Goal: Information Seeking & Learning: Learn about a topic

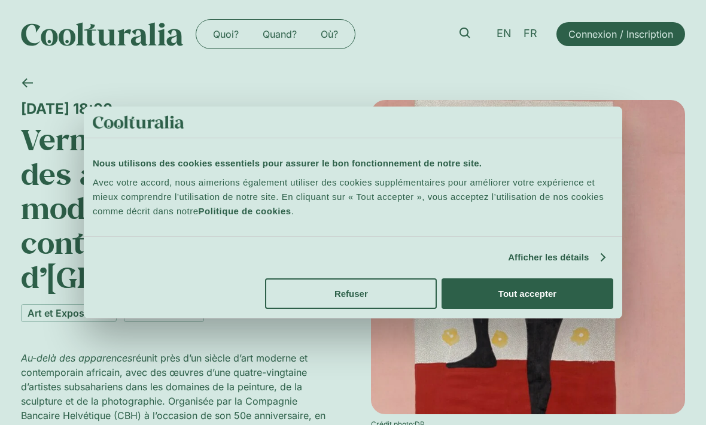
click at [492, 301] on button "Tout accepter" at bounding box center [527, 293] width 172 height 31
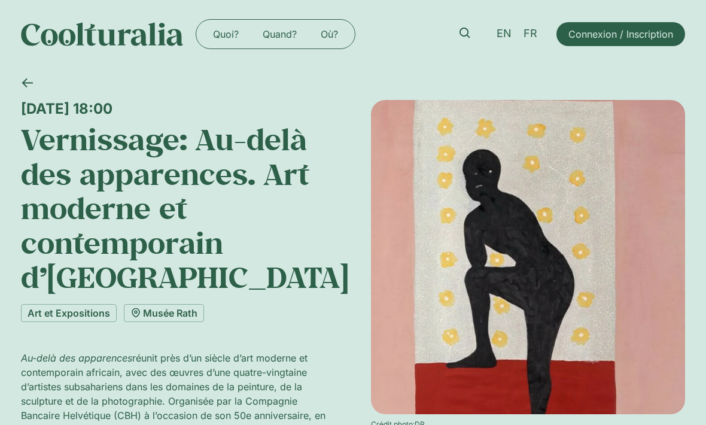
click at [59, 197] on h1 "Vernissage: Au-delà des apparences. Art moderne et contemporain d’[GEOGRAPHIC_D…" at bounding box center [178, 208] width 314 height 172
click at [41, 209] on h1 "Vernissage: Au-delà des apparences. Art moderne et contemporain d’[GEOGRAPHIC_D…" at bounding box center [178, 208] width 314 height 172
click at [55, 313] on link "Art et Expositions" at bounding box center [69, 313] width 96 height 18
click at [146, 315] on link "Musée Rath" at bounding box center [164, 313] width 80 height 18
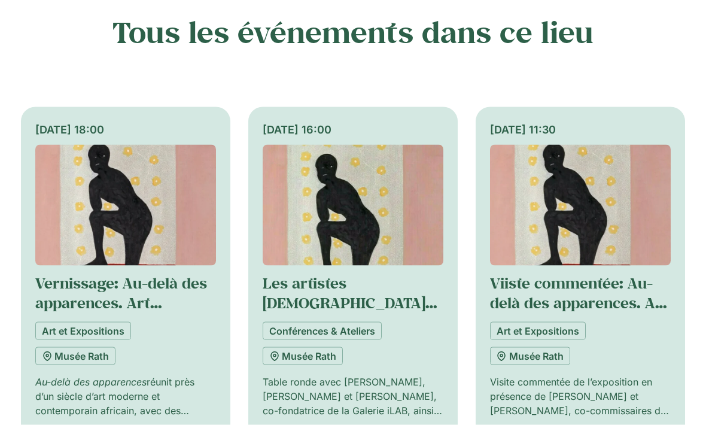
scroll to position [953, 0]
